Goal: Task Accomplishment & Management: Manage account settings

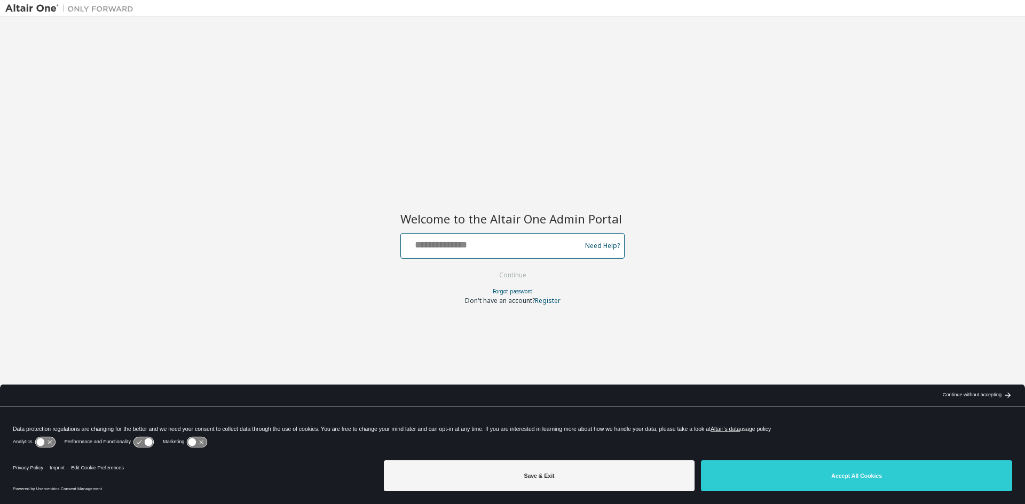
click at [469, 250] on input "text" at bounding box center [492, 243] width 175 height 15
type input "**********"
click at [488, 267] on button "Continue" at bounding box center [513, 275] width 50 height 16
